Goal: Check status: Check status

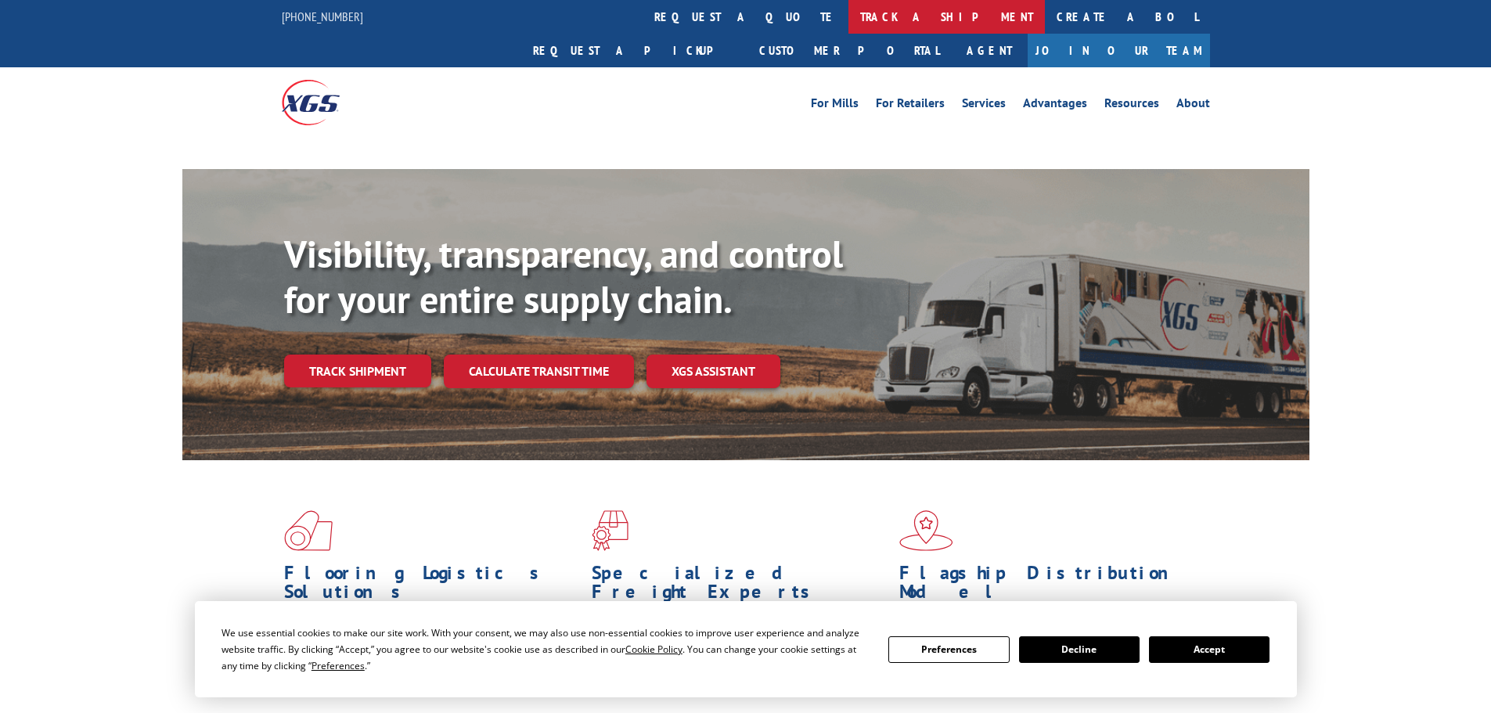
click at [848, 4] on link "track a shipment" at bounding box center [946, 17] width 196 height 34
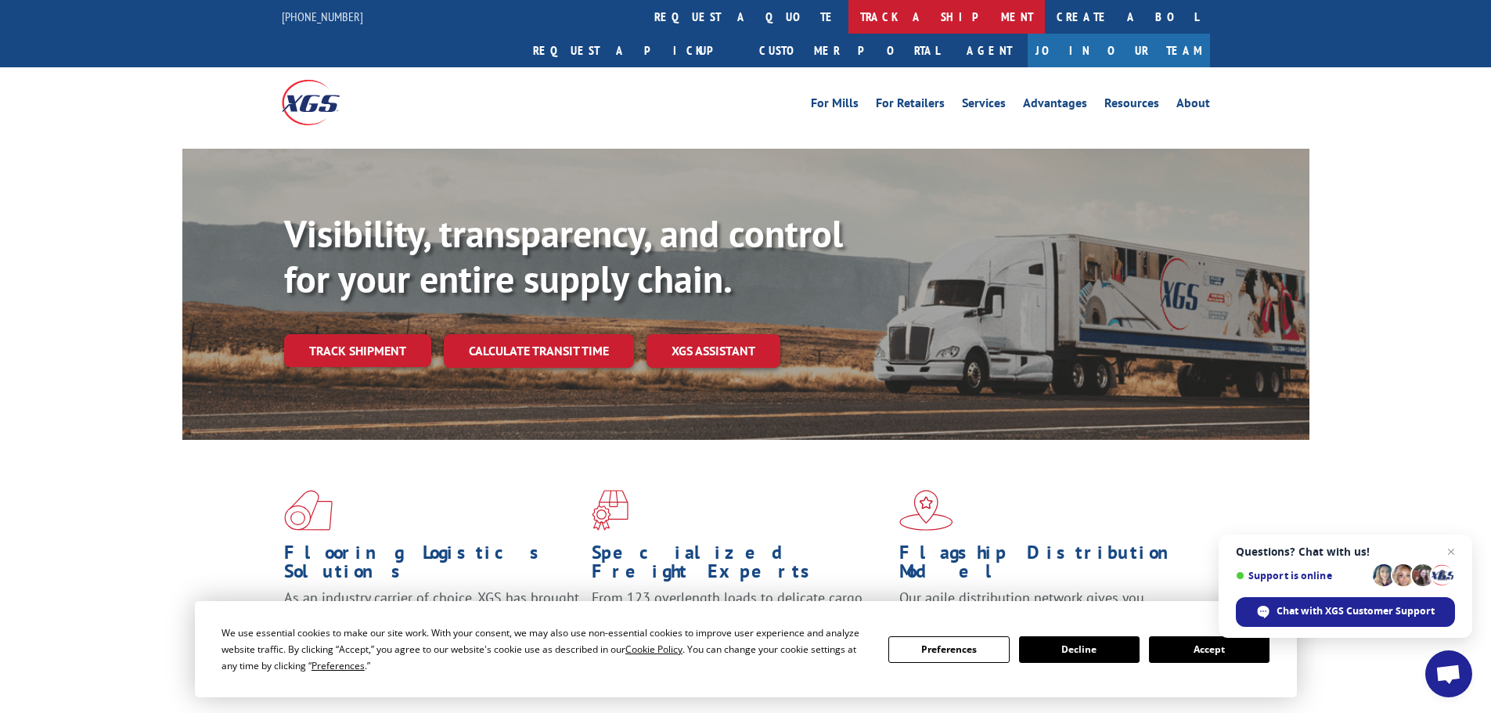
click at [848, 13] on link "track a shipment" at bounding box center [946, 17] width 196 height 34
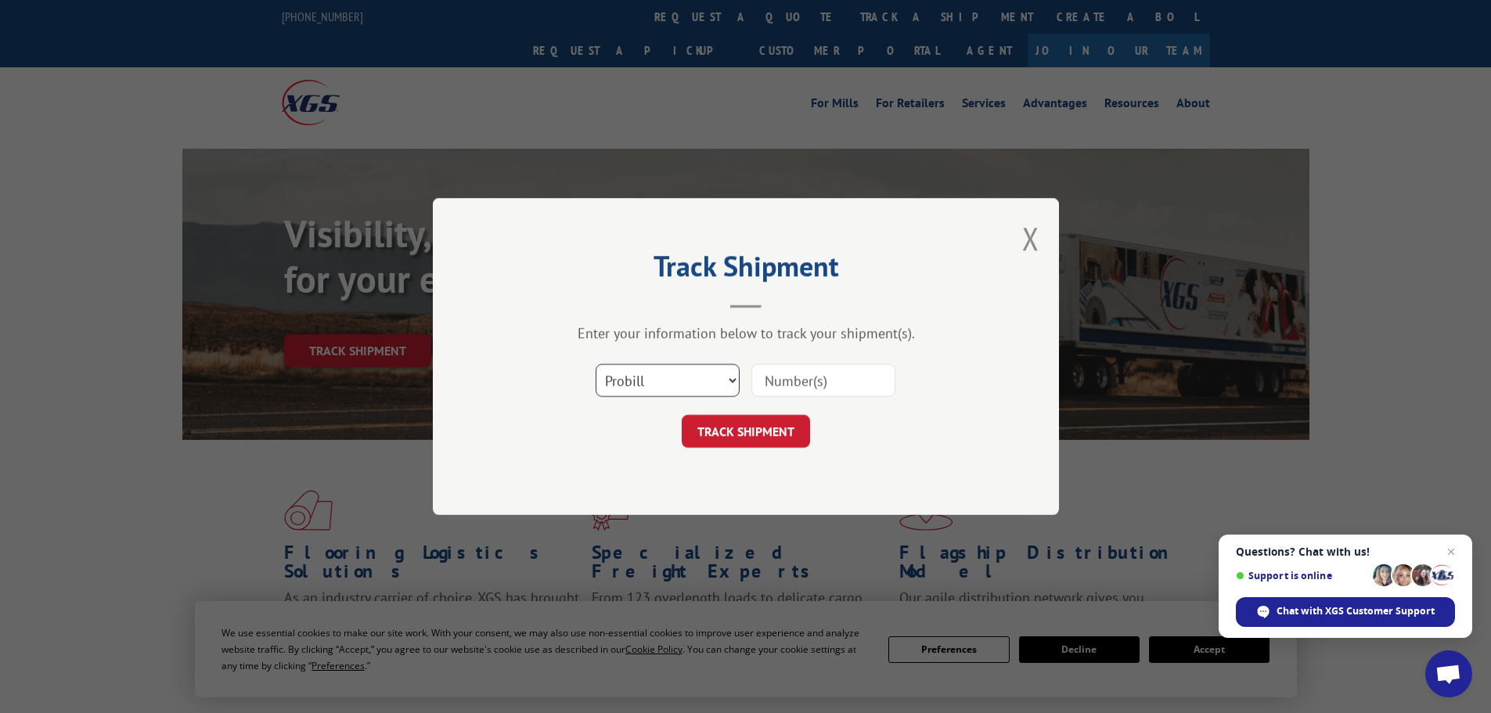
click at [675, 367] on select "Select category... Probill BOL PO" at bounding box center [668, 380] width 144 height 33
select select "bol"
click at [596, 364] on select "Select category... Probill BOL PO" at bounding box center [668, 380] width 144 height 33
click at [786, 383] on input at bounding box center [823, 380] width 144 height 33
type input "38549649"
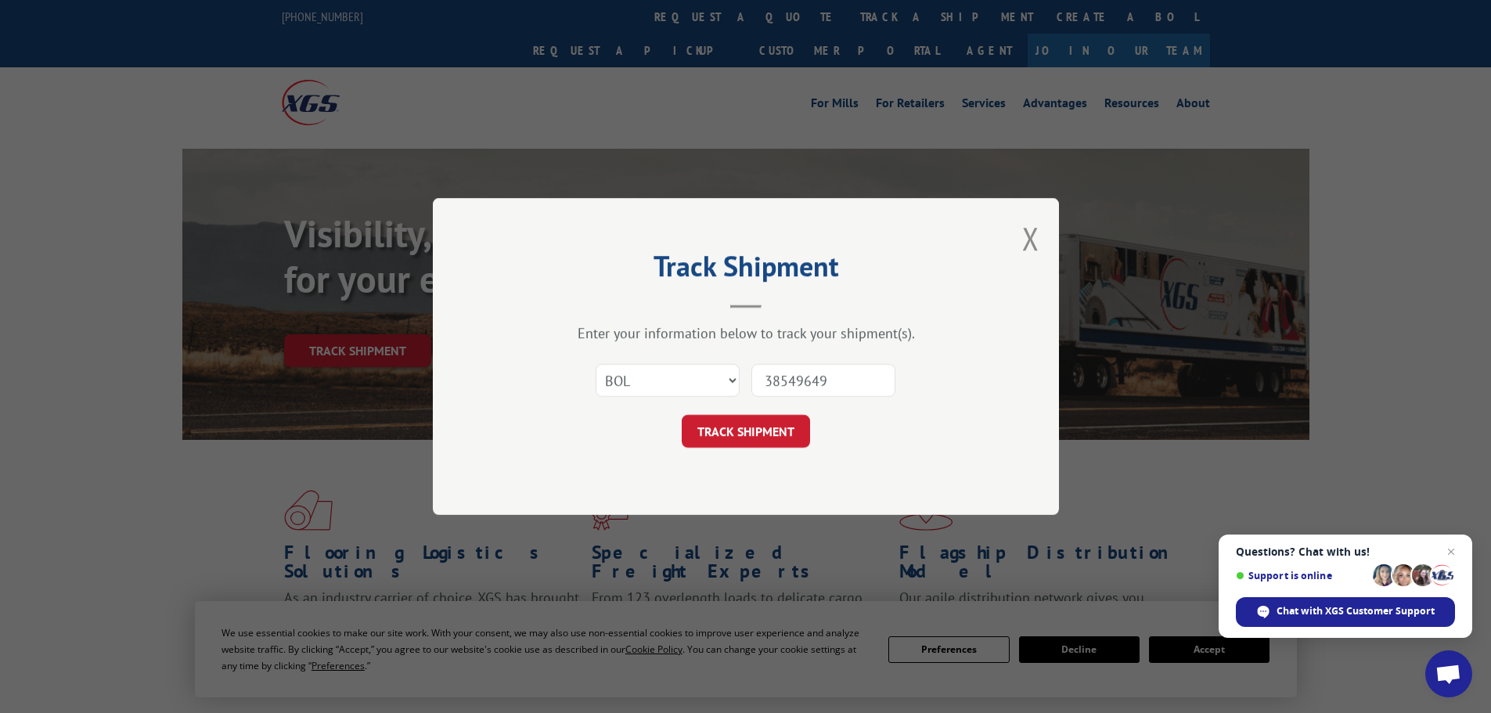
click button "TRACK SHIPMENT" at bounding box center [746, 431] width 128 height 33
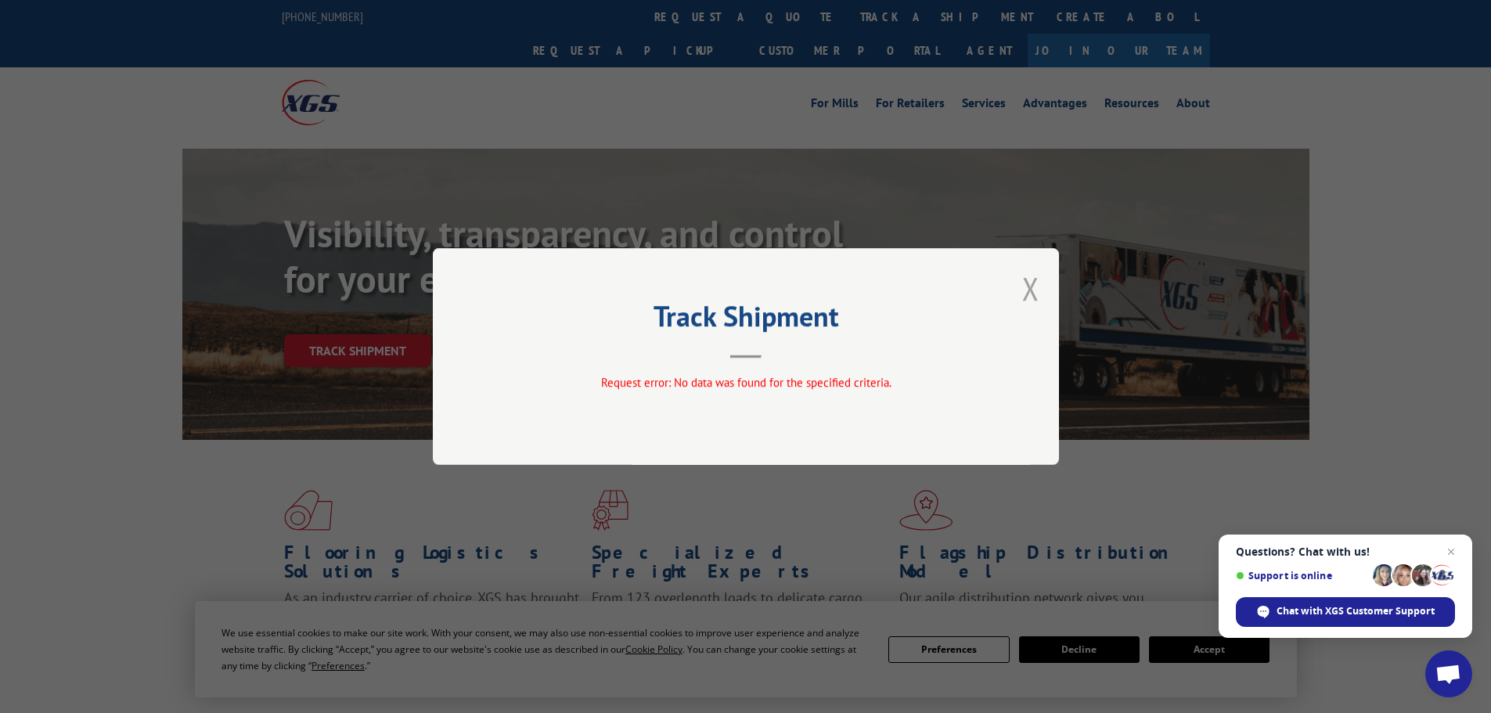
click at [1033, 281] on button "Close modal" at bounding box center [1030, 288] width 17 height 41
